Goal: Navigation & Orientation: Find specific page/section

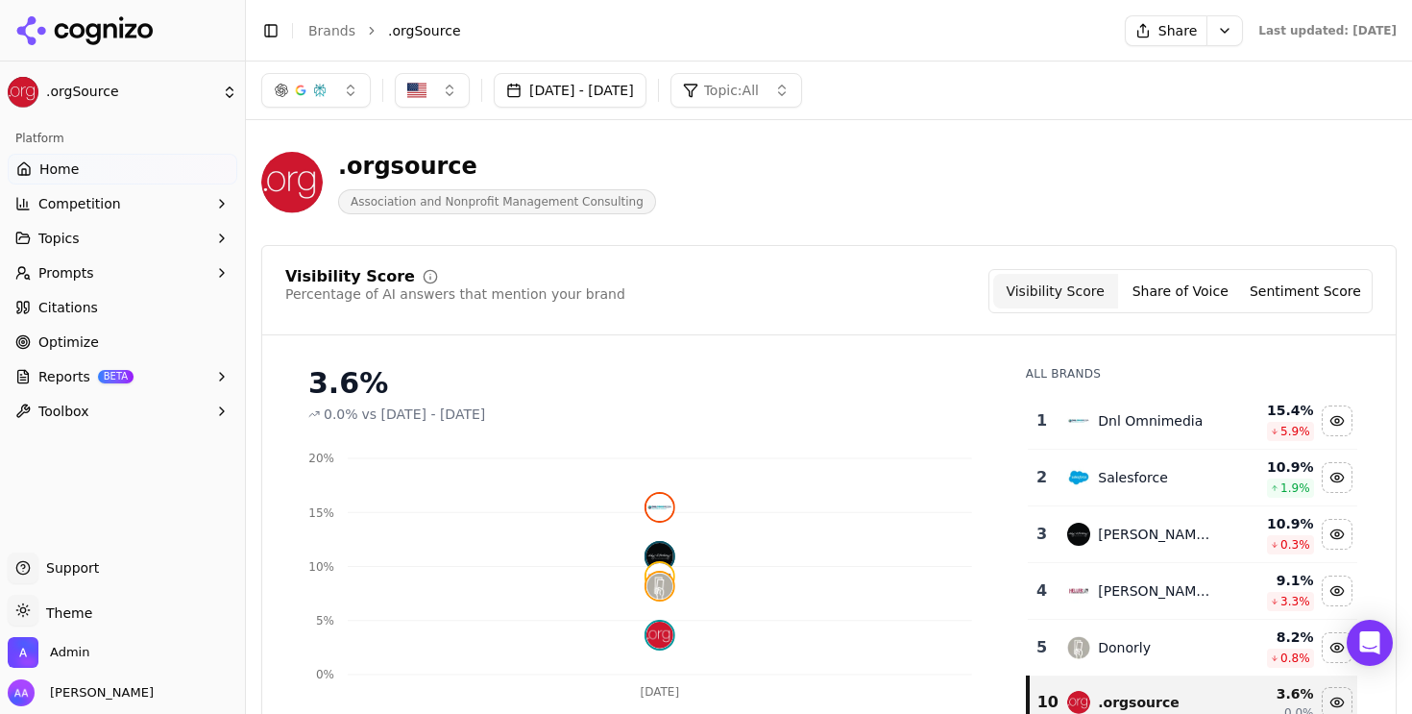
click at [101, 277] on button "Prompts" at bounding box center [123, 272] width 230 height 31
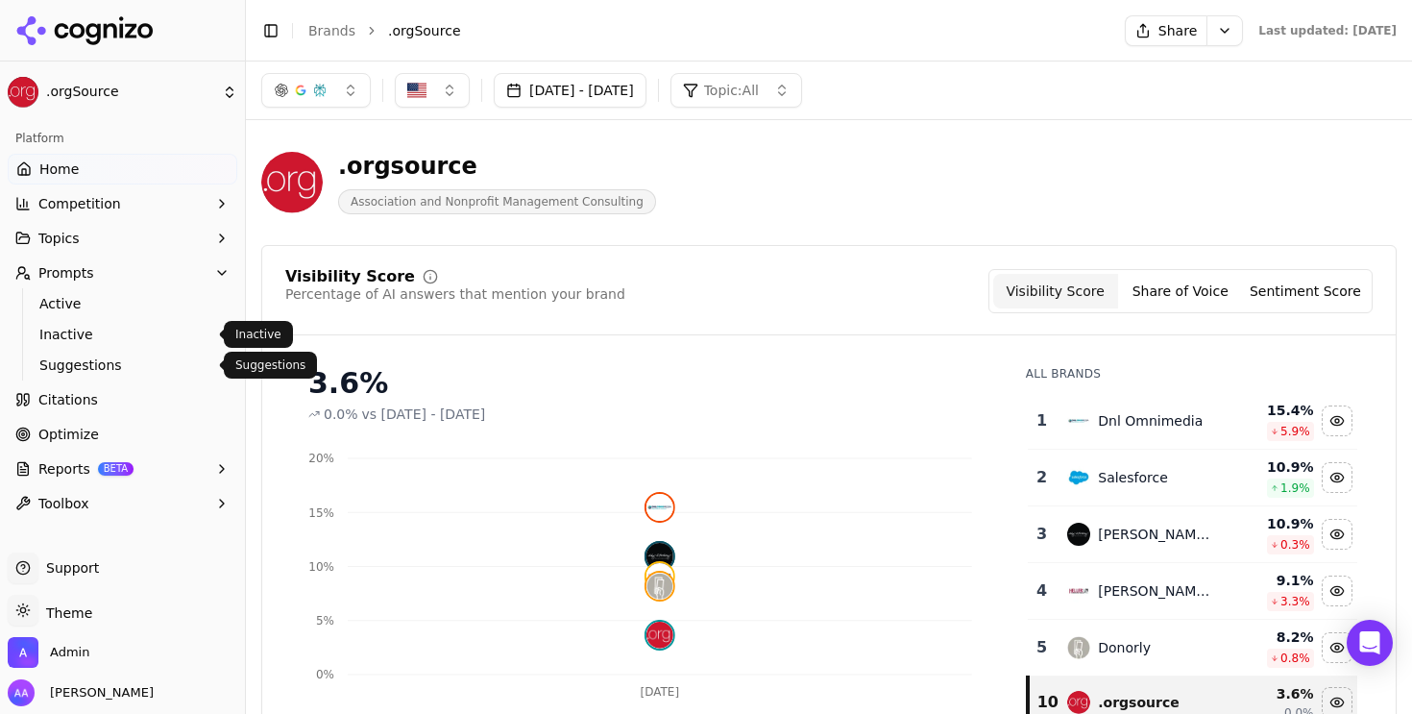
click at [123, 358] on span "Suggestions" at bounding box center [122, 364] width 167 height 19
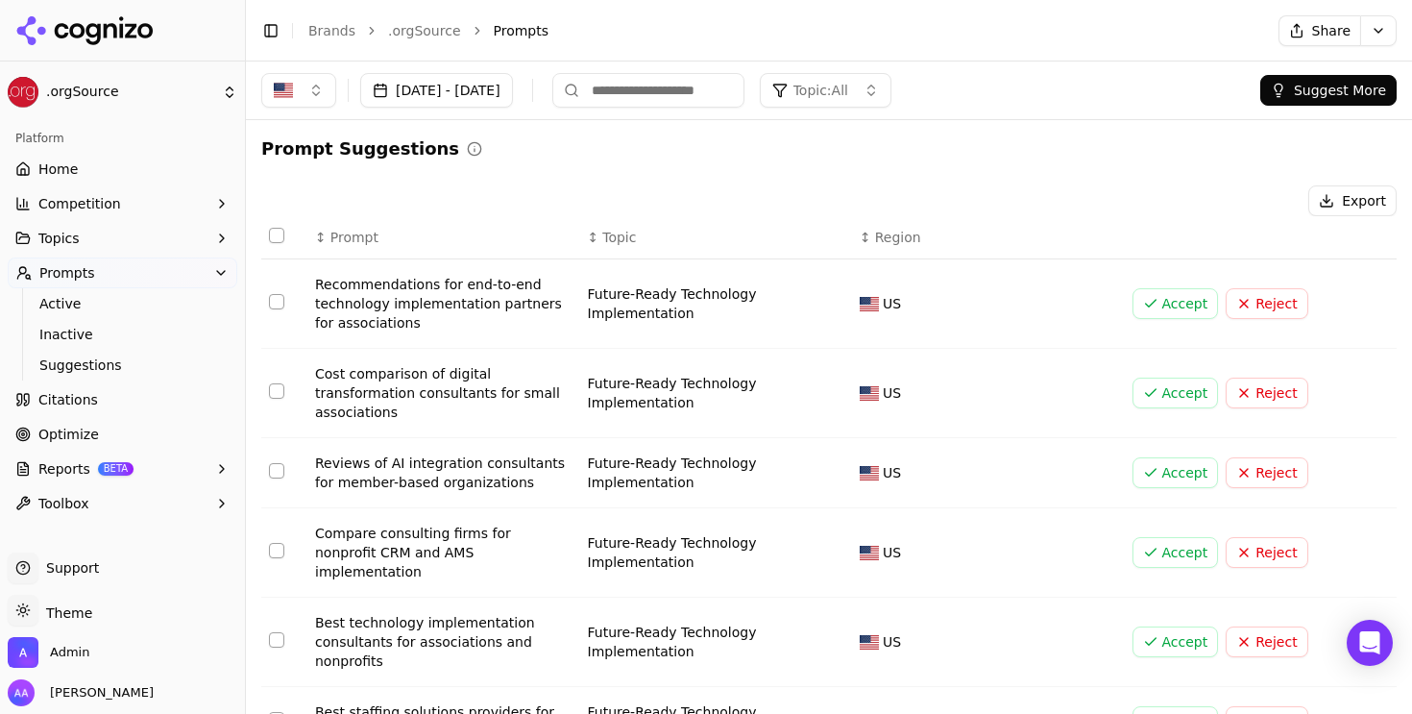
click at [883, 228] on span "Region" at bounding box center [898, 237] width 46 height 19
click at [120, 321] on link "Inactive" at bounding box center [123, 334] width 182 height 27
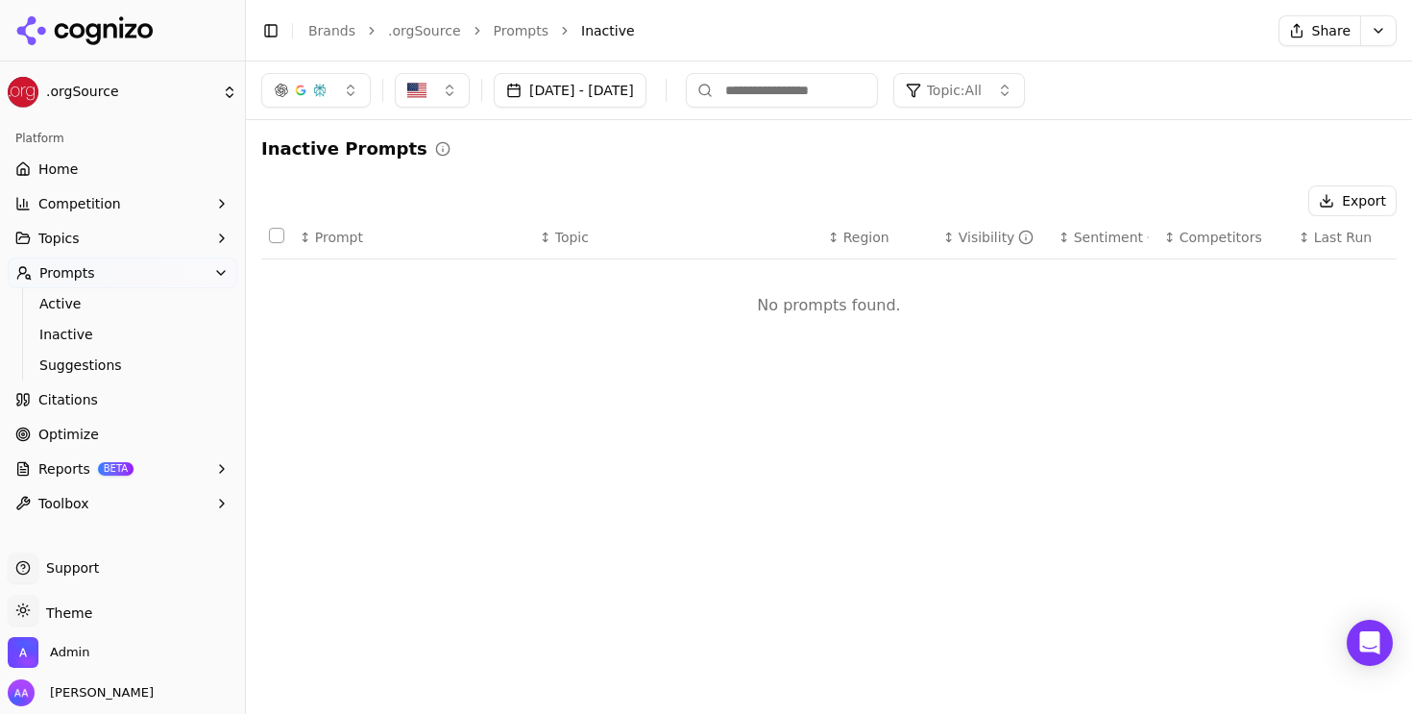
click at [344, 29] on link "Brands" at bounding box center [331, 30] width 47 height 15
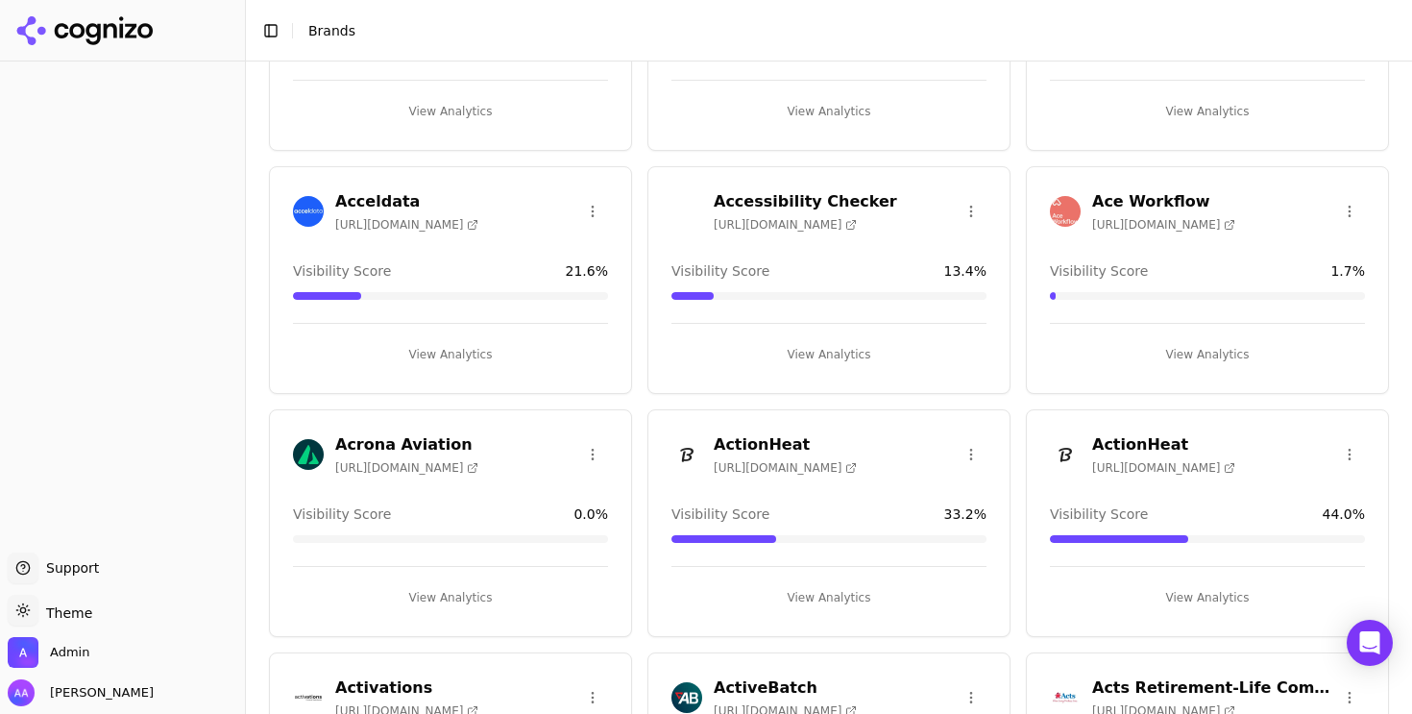
scroll to position [3162, 0]
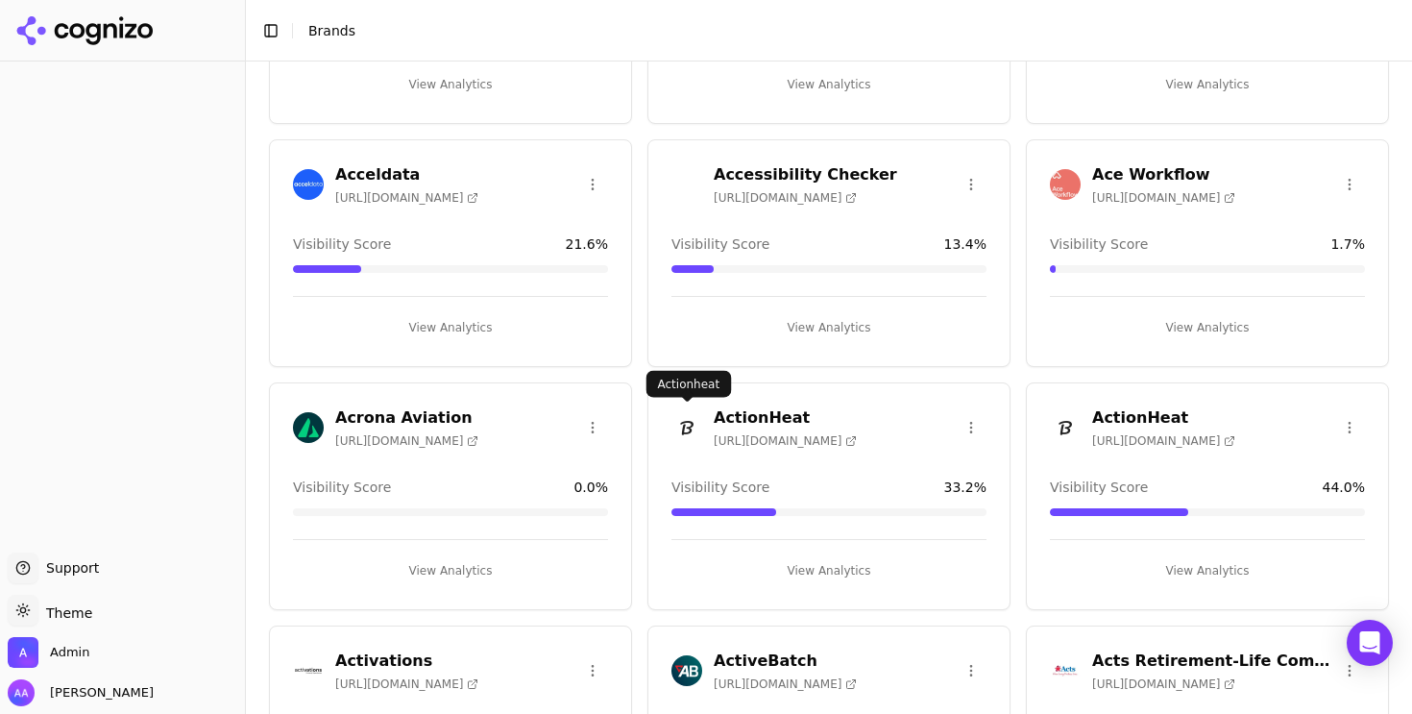
click at [676, 426] on img at bounding box center [686, 427] width 31 height 31
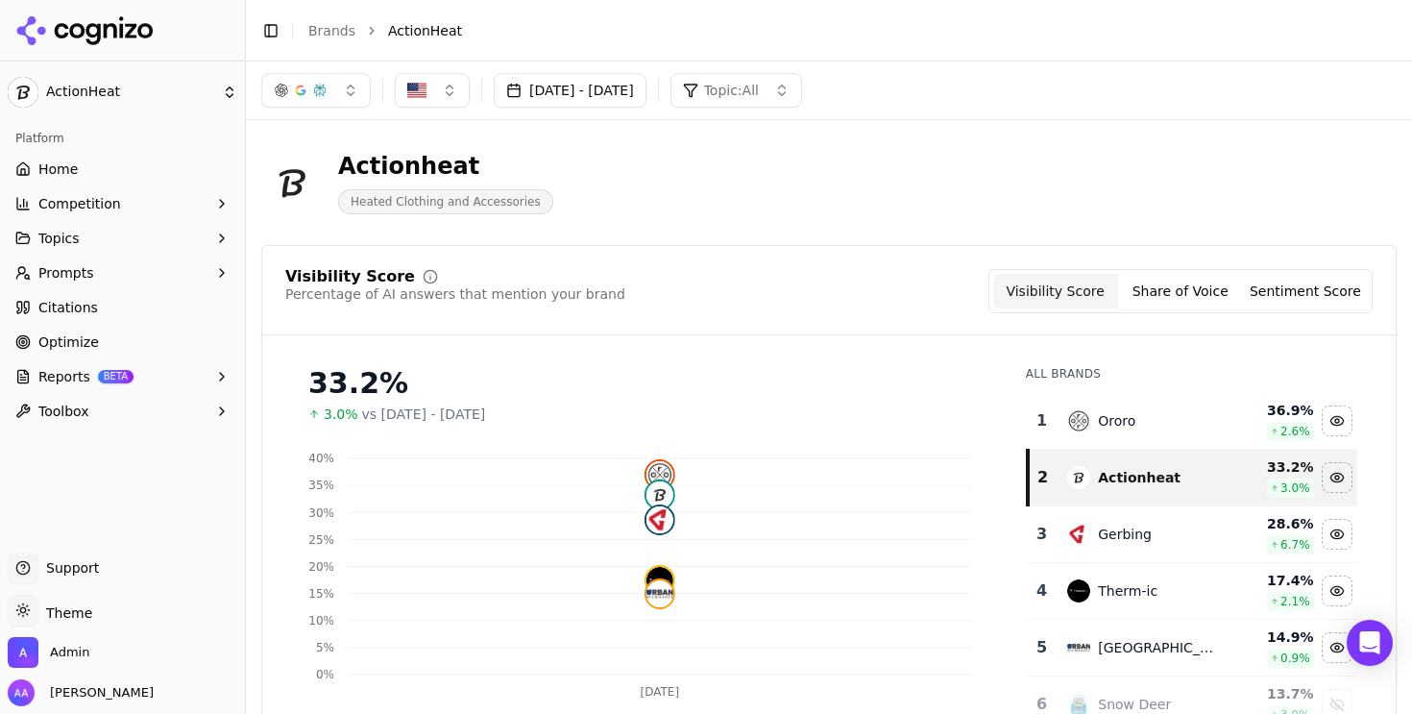
click at [333, 38] on html "ActionHeat Platform Home Competition Topics Prompts Citations Optimize Reports …" at bounding box center [706, 357] width 1412 height 714
click at [337, 29] on html "ActionHeat Platform Home Competition Topics Prompts Citations Optimize Reports …" at bounding box center [706, 357] width 1412 height 714
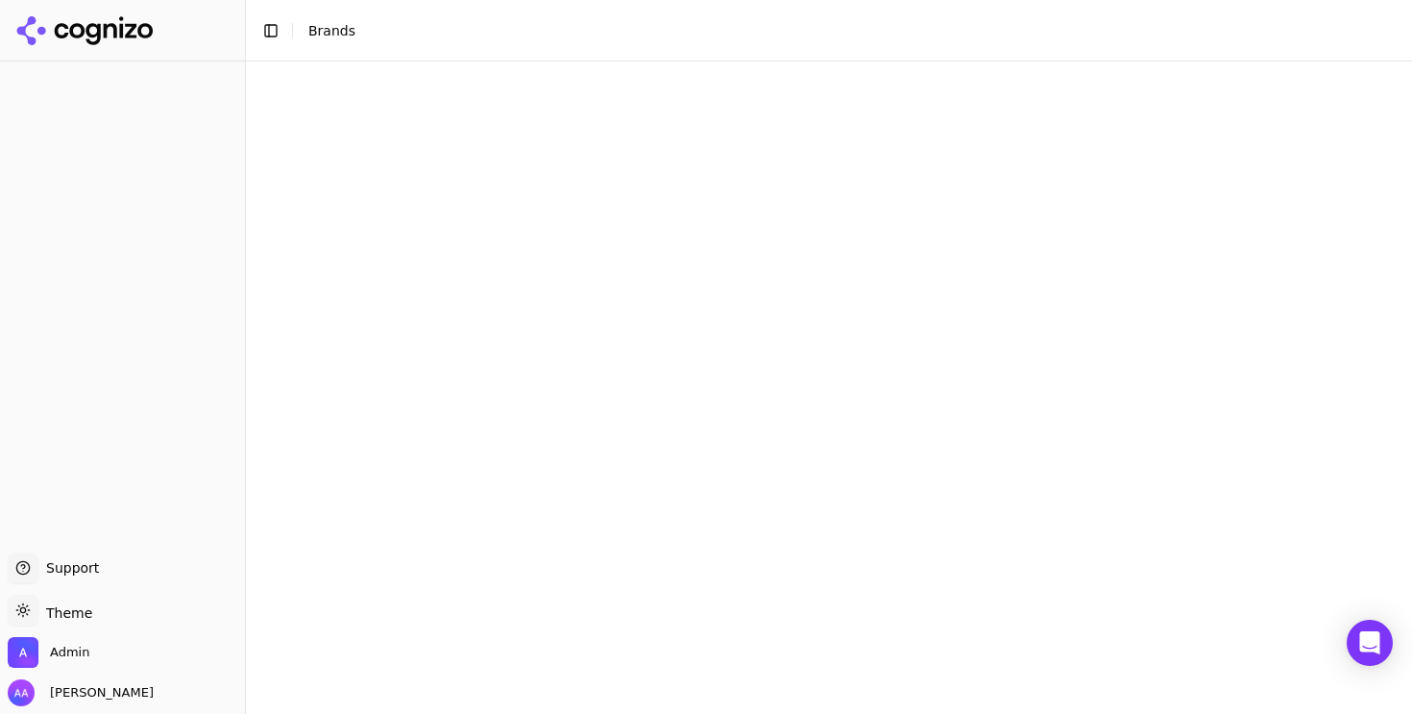
click at [640, 0] on html "Support Support Toggle theme Theme Admin Alp Aysan Toggle Sidebar Brands 40" at bounding box center [706, 357] width 1412 height 714
